Goal: Find contact information: Find contact information

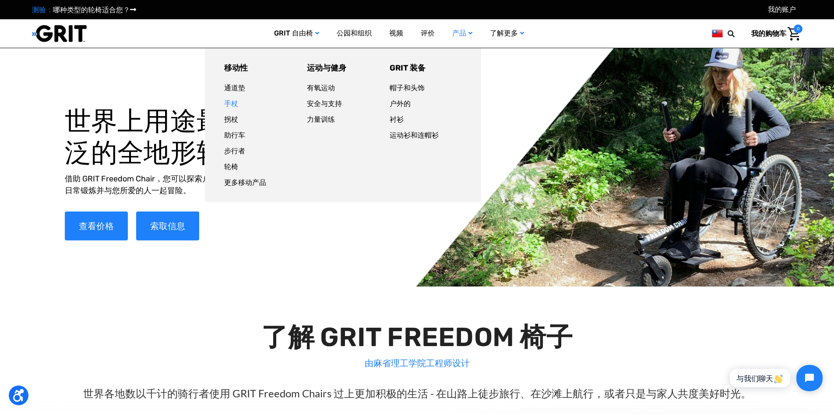
click at [233, 106] on font "手杖" at bounding box center [231, 103] width 14 height 8
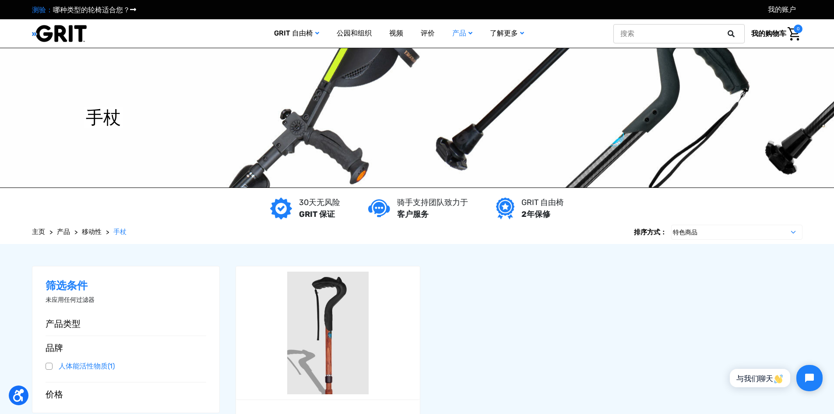
click at [728, 34] on icon at bounding box center [731, 33] width 7 height 7
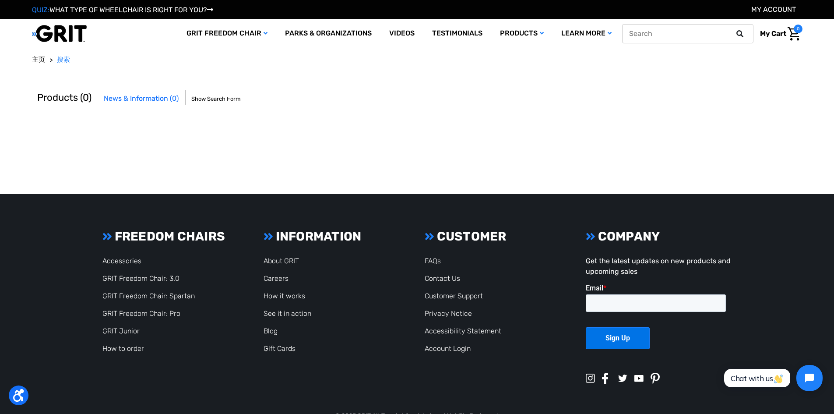
click at [676, 29] on input "text" at bounding box center [687, 33] width 131 height 19
type input "aluminum"
click at [734, 30] on button at bounding box center [743, 34] width 18 height 8
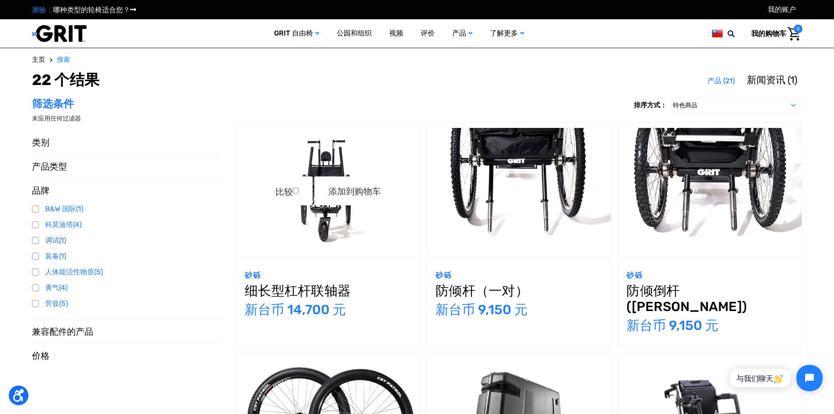
click at [338, 218] on img "纤薄型杠杆联轴器，399.00 美元\a" at bounding box center [328, 189] width 184 height 123
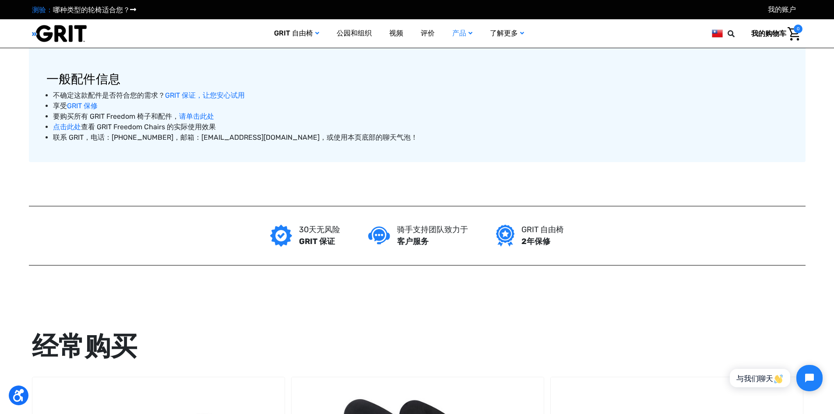
scroll to position [613, 0]
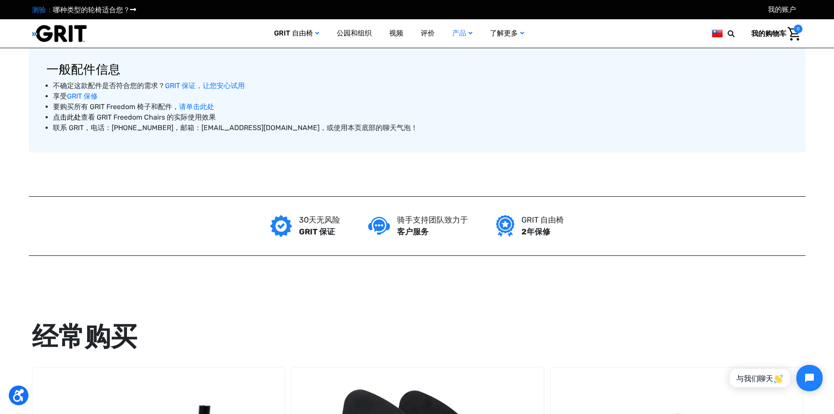
click at [68, 121] on font "点击此处" at bounding box center [67, 117] width 28 height 8
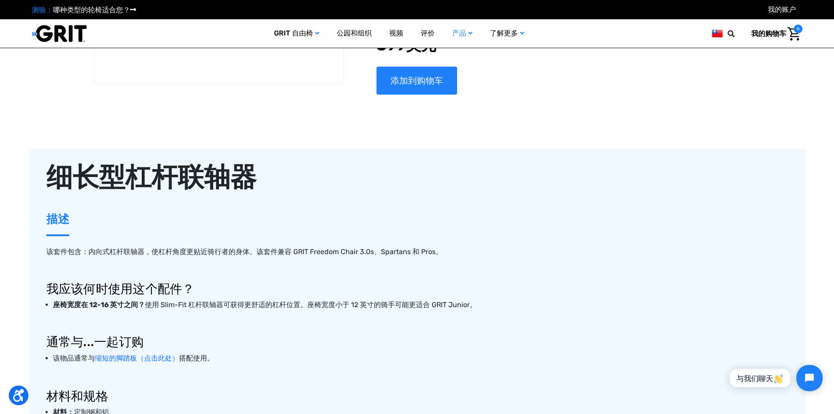
scroll to position [77, 0]
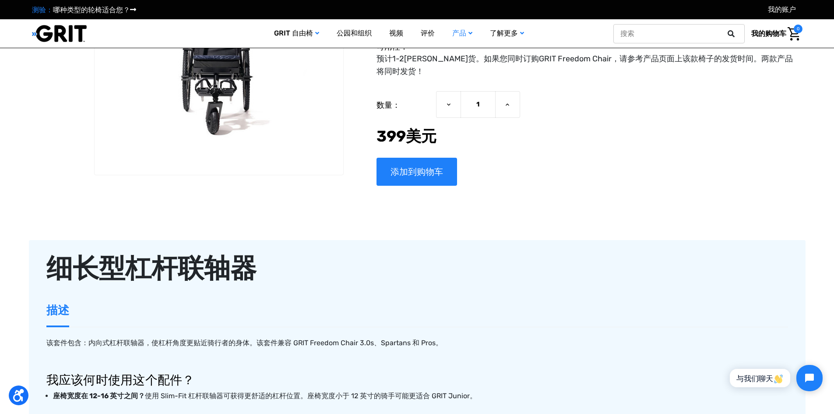
click at [681, 32] on input "text" at bounding box center [678, 33] width 131 height 19
type input "aluminum"
click at [725, 30] on button at bounding box center [734, 34] width 18 height 8
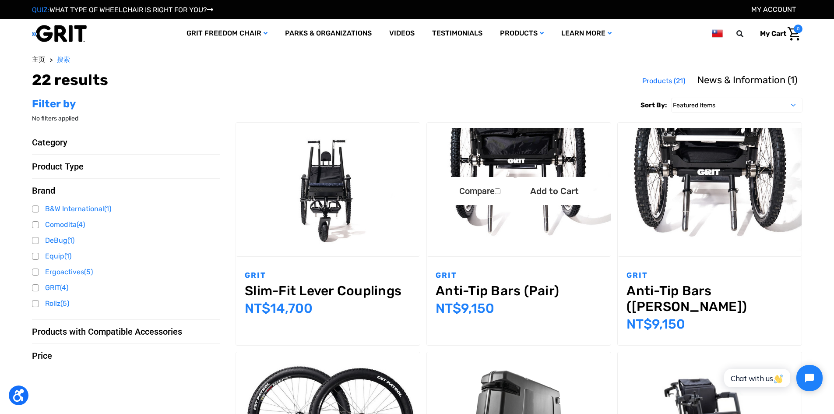
click at [526, 140] on img "Anti-Tip Bars (Pair),$249.00\a" at bounding box center [519, 189] width 184 height 123
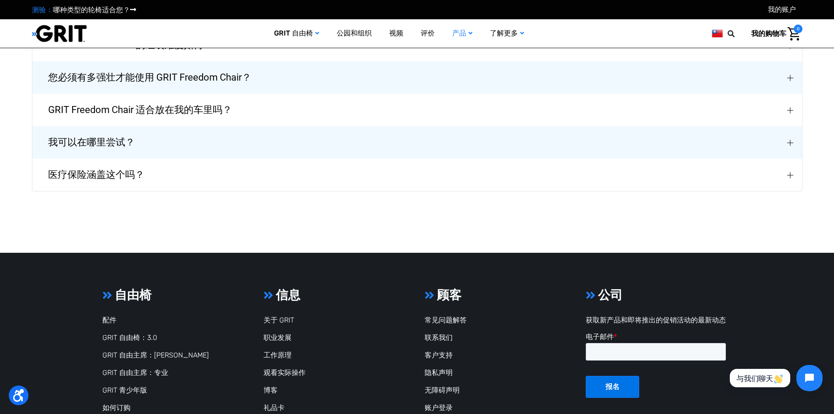
scroll to position [1549, 0]
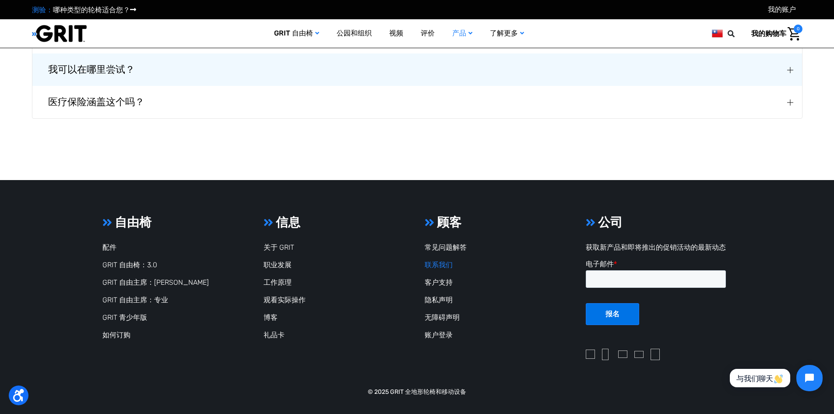
click at [443, 264] on font "联系我们" at bounding box center [439, 264] width 28 height 8
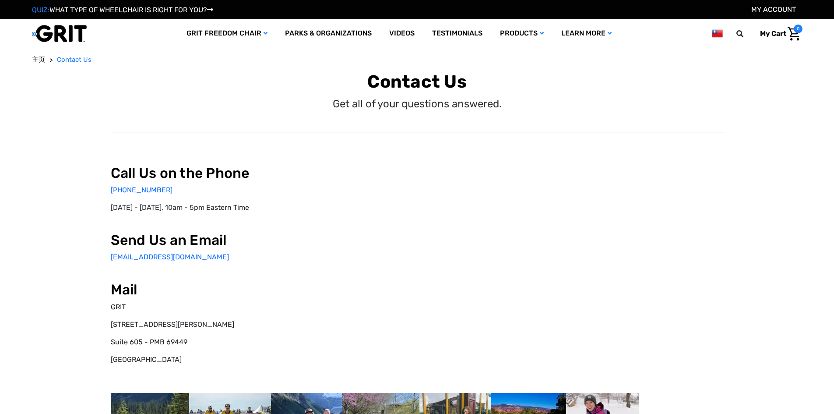
select select "TW"
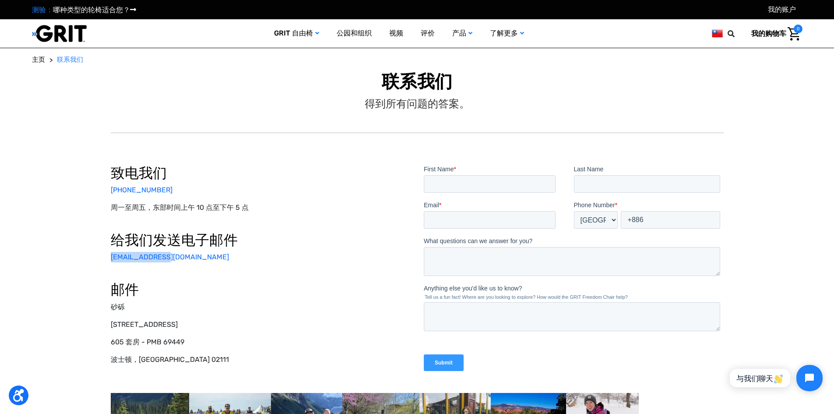
drag, startPoint x: 166, startPoint y: 259, endPoint x: 109, endPoint y: 257, distance: 56.5
click at [109, 257] on div "致电我们 877-345-4748 周一至周五，东部时间上午 10 点至下午 5 点 给我们发送电子邮件 info@gogrit.us 邮件 砂砾 哈里森大道…" at bounding box center [417, 312] width 766 height 387
copy font "info@gogrit.us"
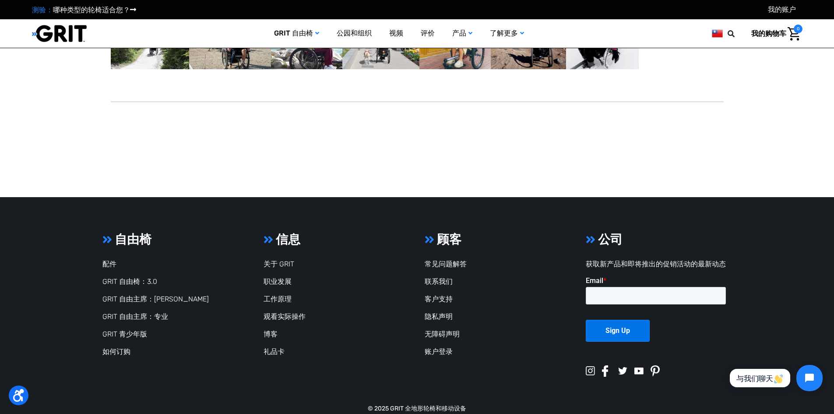
scroll to position [359, 0]
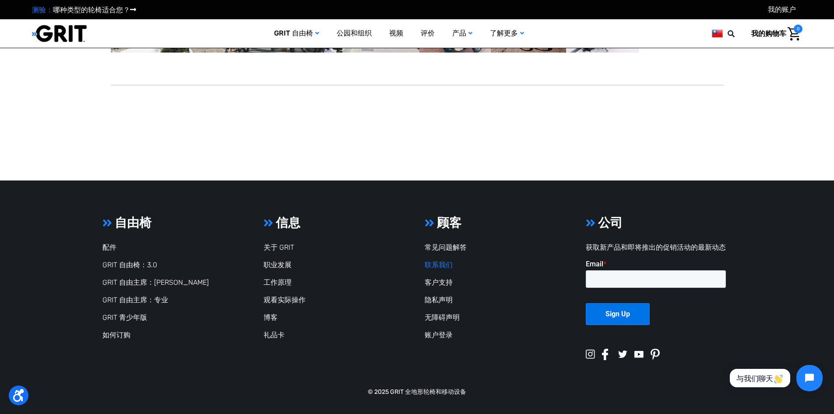
click at [437, 266] on font "联系我们" at bounding box center [439, 264] width 28 height 8
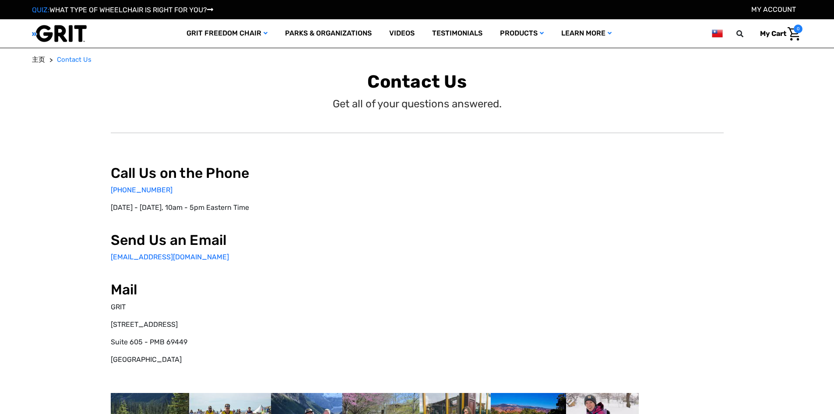
select select "TW"
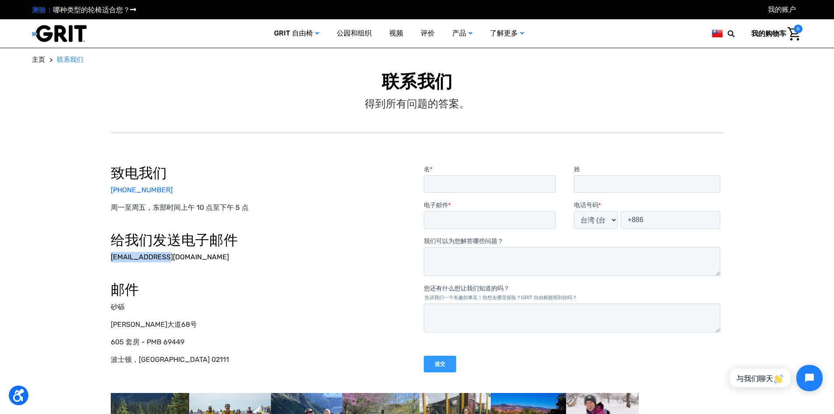
drag, startPoint x: 170, startPoint y: 256, endPoint x: 110, endPoint y: 256, distance: 60.0
click at [111, 256] on p "info@gogrit.us" at bounding box center [261, 257] width 300 height 11
copy font "info@gogrit.us"
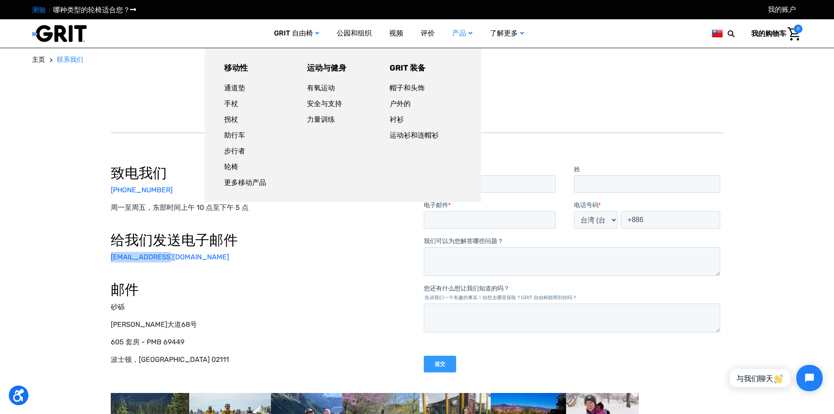
click at [473, 32] on link "产品" at bounding box center [462, 33] width 38 height 28
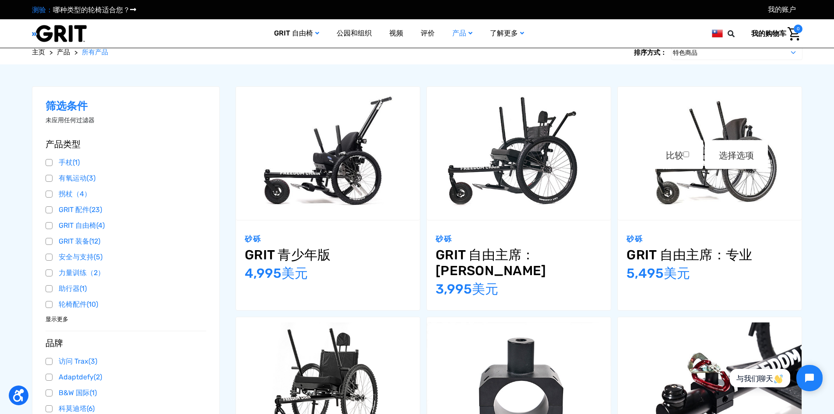
click at [696, 120] on img "GRIT Freedom 椅子：专业版，$5,495.00\a" at bounding box center [710, 153] width 184 height 123
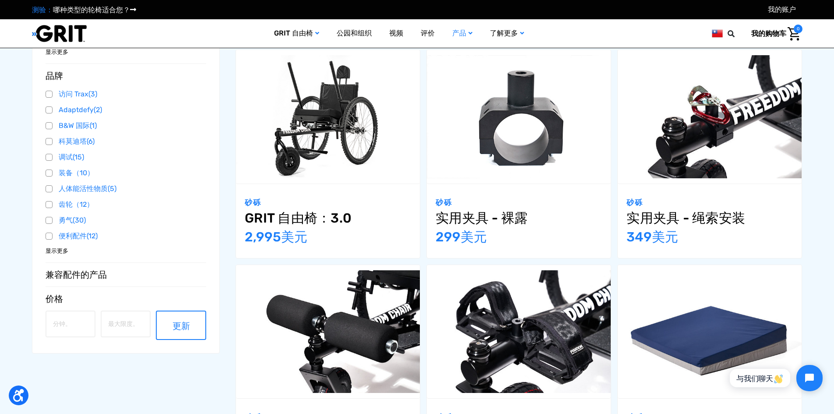
click at [60, 251] on font "显示更多" at bounding box center [57, 250] width 23 height 7
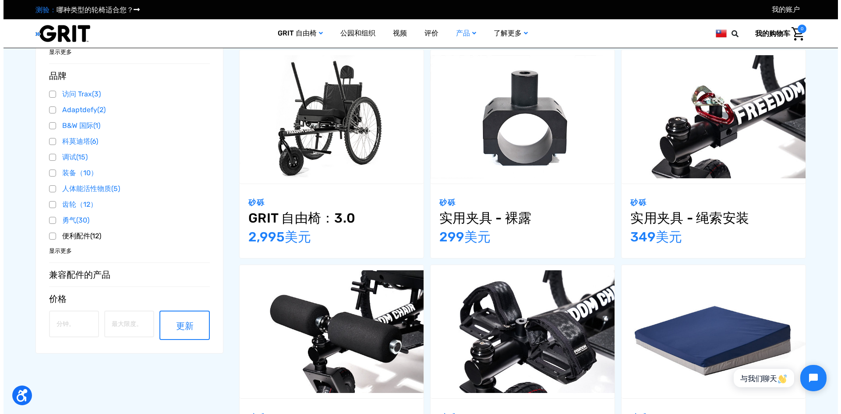
scroll to position [400, 0]
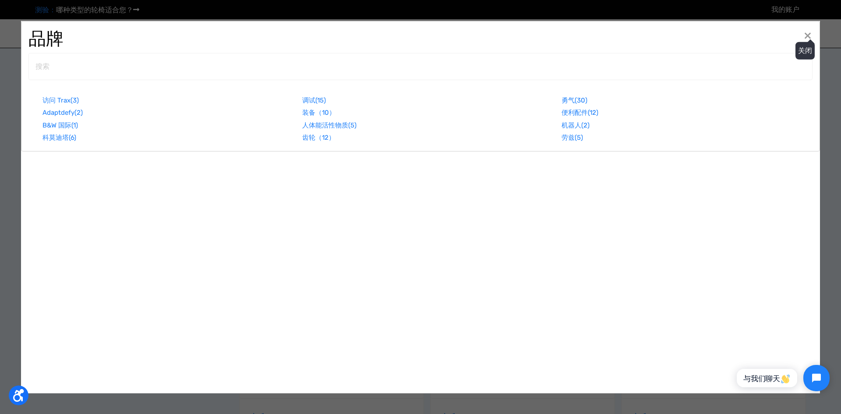
click at [807, 36] on button "关闭 ×" at bounding box center [807, 35] width 14 height 14
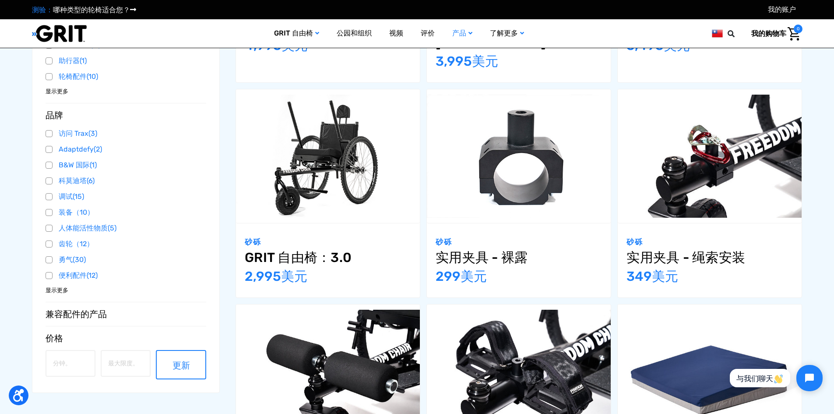
scroll to position [355, 0]
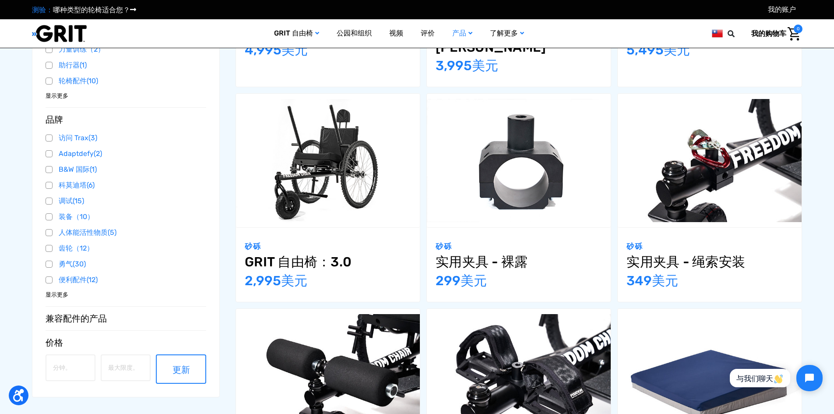
click at [50, 293] on font "显示更多" at bounding box center [57, 294] width 23 height 7
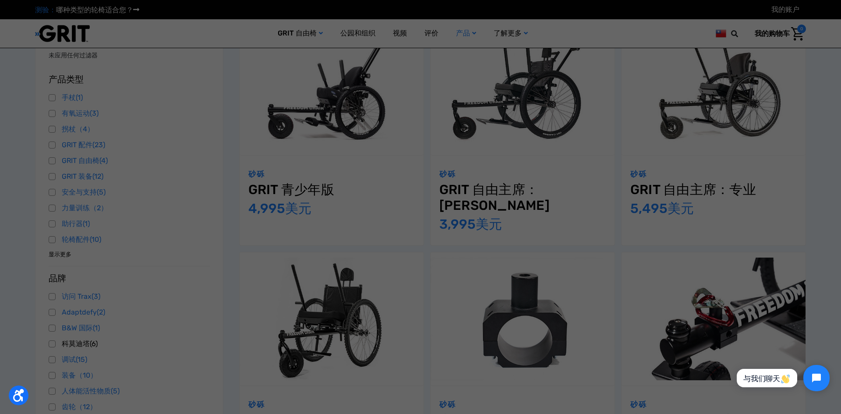
scroll to position [181, 0]
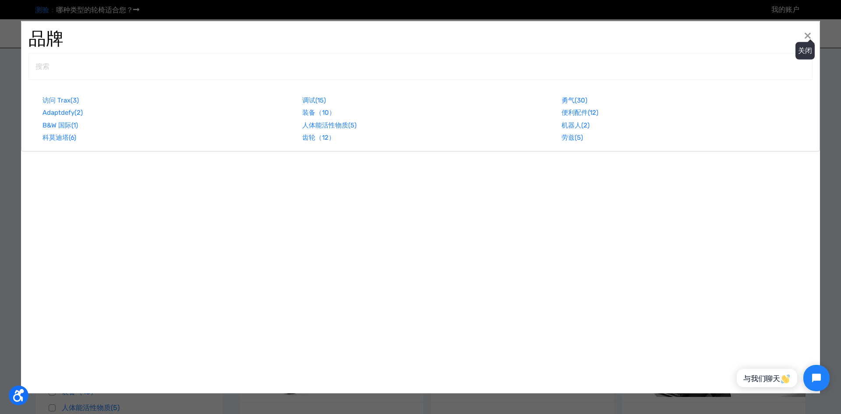
click at [806, 35] on button "关闭 ×" at bounding box center [807, 35] width 14 height 14
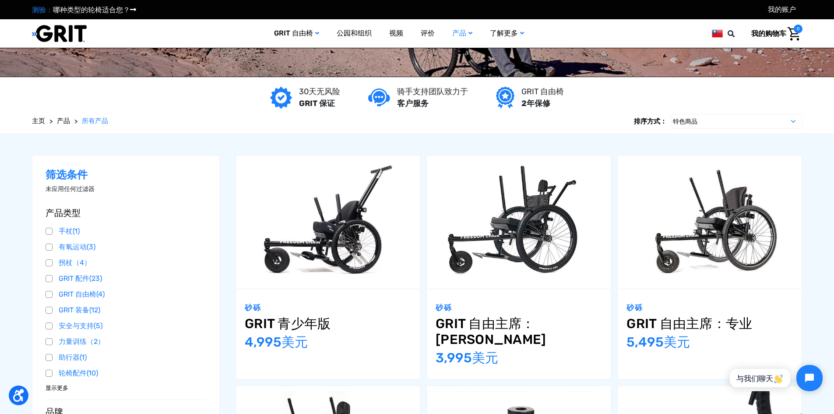
scroll to position [48, 0]
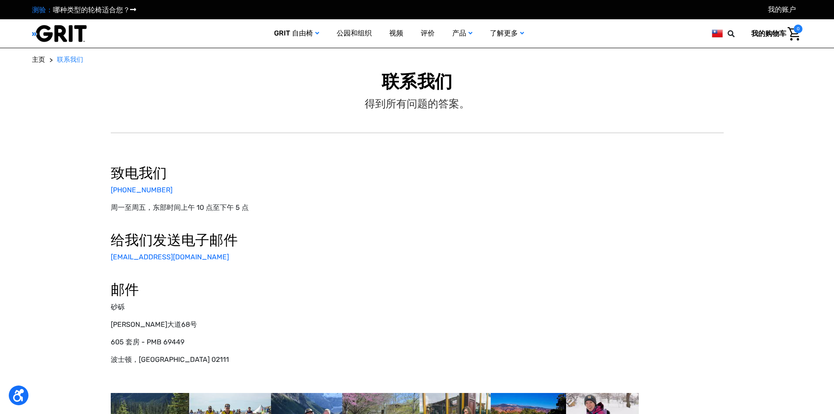
select select "TW"
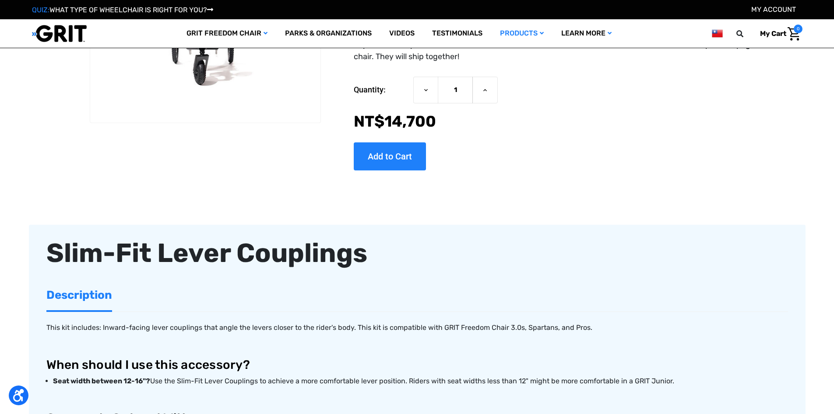
scroll to position [84, 0]
